Goal: Task Accomplishment & Management: Manage account settings

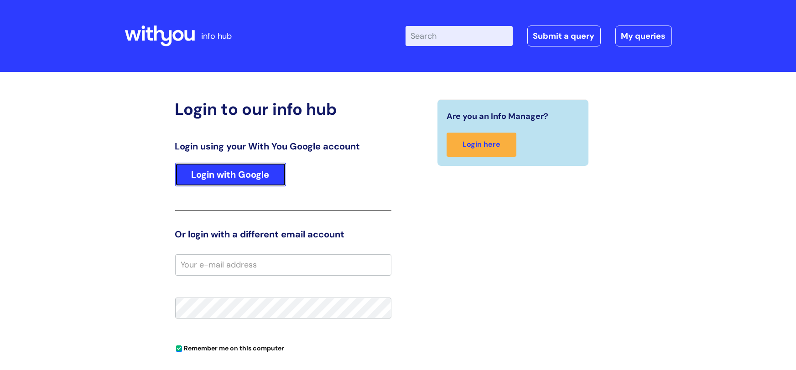
click at [236, 173] on link "Login with Google" at bounding box center [230, 175] width 111 height 24
